Goal: Information Seeking & Learning: Learn about a topic

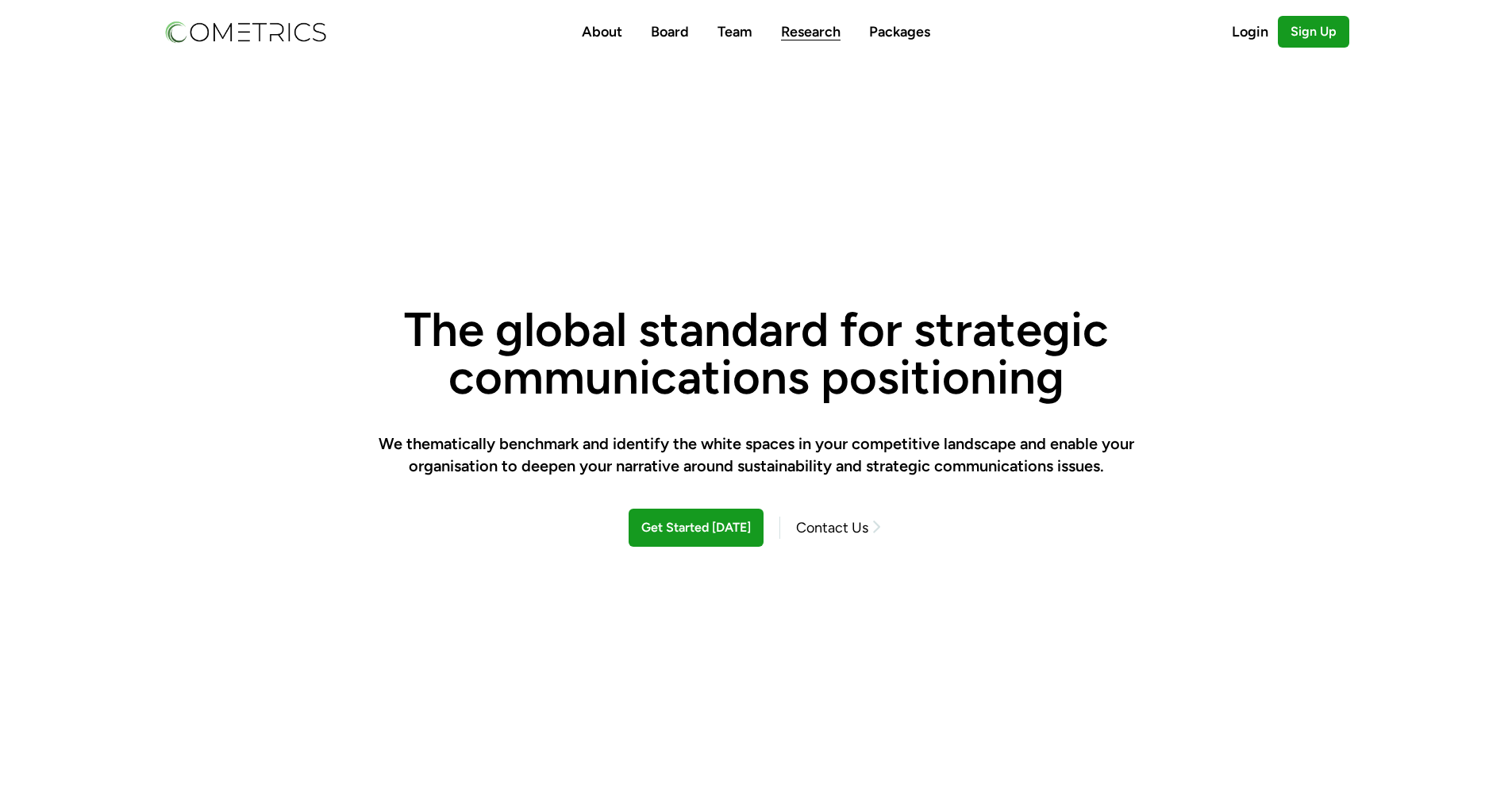
drag, startPoint x: 853, startPoint y: 39, endPoint x: 831, endPoint y: 39, distance: 22.0
click at [831, 39] on ul "About Board Team Research Packages" at bounding box center [756, 31] width 349 height 22
click at [820, 39] on link "Research" at bounding box center [811, 31] width 60 height 17
